Goal: Information Seeking & Learning: Learn about a topic

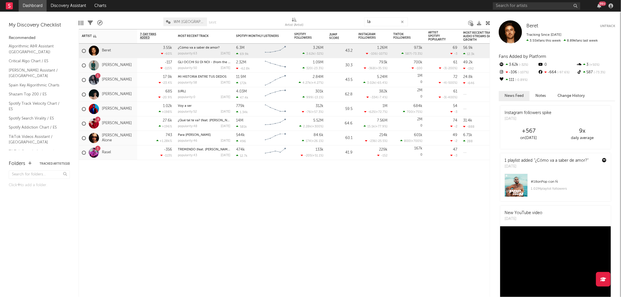
type input "la"
click at [501, 4] on input "text" at bounding box center [536, 5] width 87 height 7
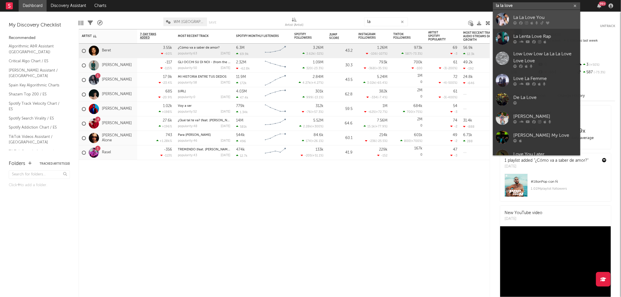
type input "la la love"
click at [522, 21] on icon at bounding box center [520, 22] width 3 height 3
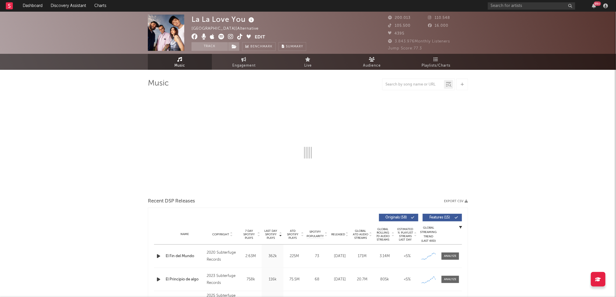
select select "6m"
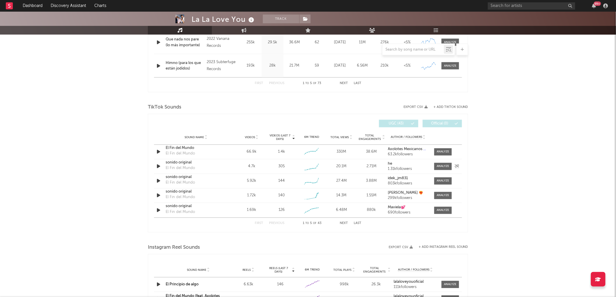
scroll to position [330, 0]
click at [342, 222] on button "Next" at bounding box center [344, 223] width 8 height 3
click at [276, 223] on button "Previous" at bounding box center [276, 223] width 15 height 3
